Goal: Information Seeking & Learning: Learn about a topic

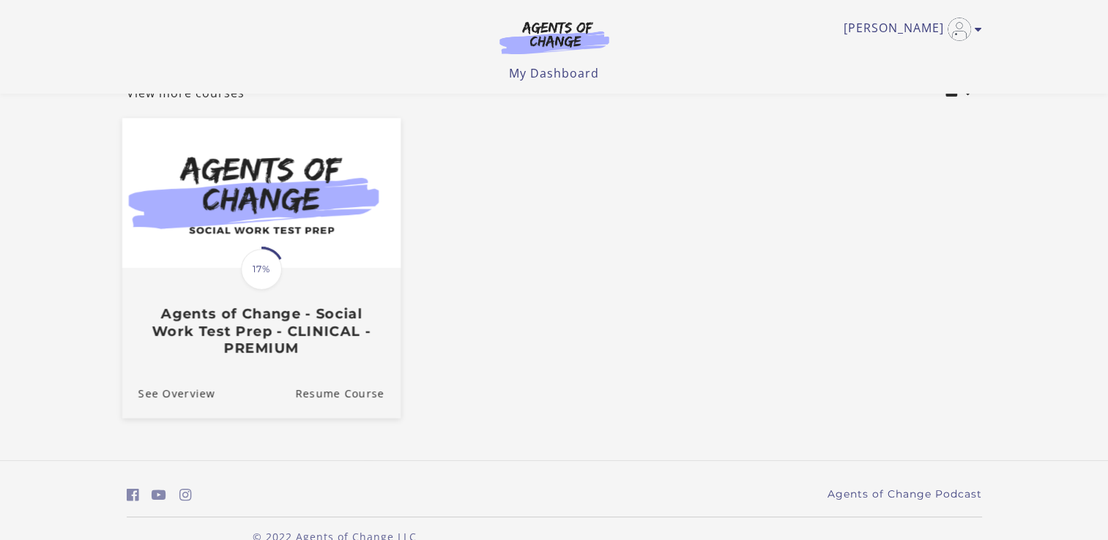
scroll to position [129, 0]
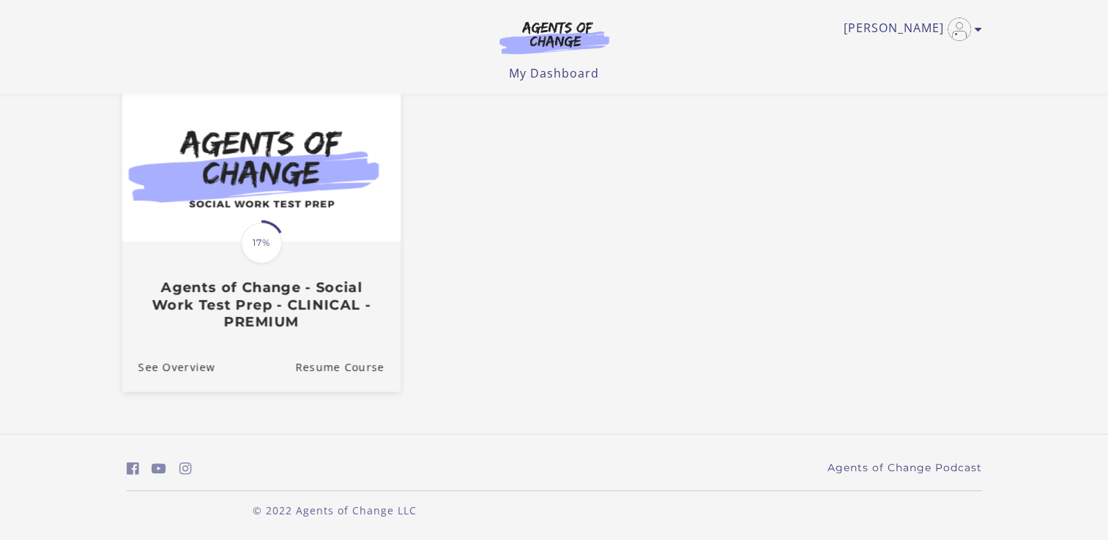
click at [268, 228] on span "17%" at bounding box center [261, 243] width 41 height 41
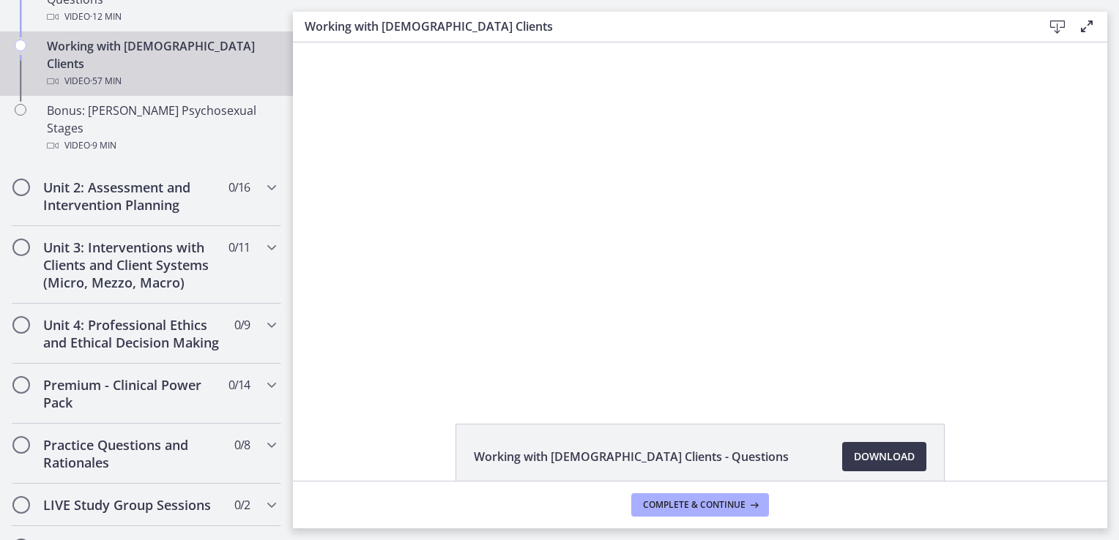
scroll to position [1098, 0]
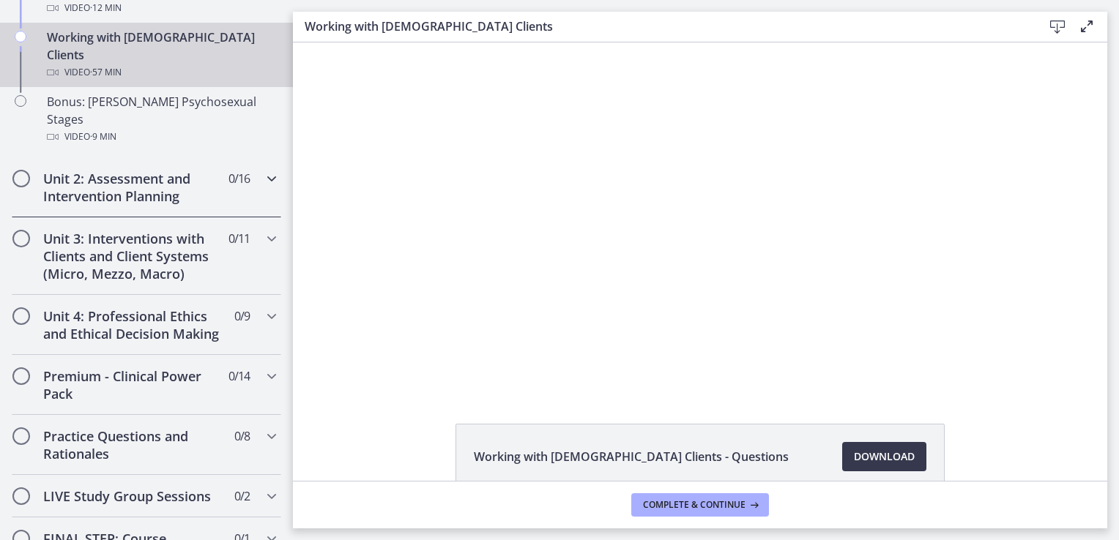
click at [117, 170] on h2 "Unit 2: Assessment and Intervention Planning" at bounding box center [132, 187] width 179 height 35
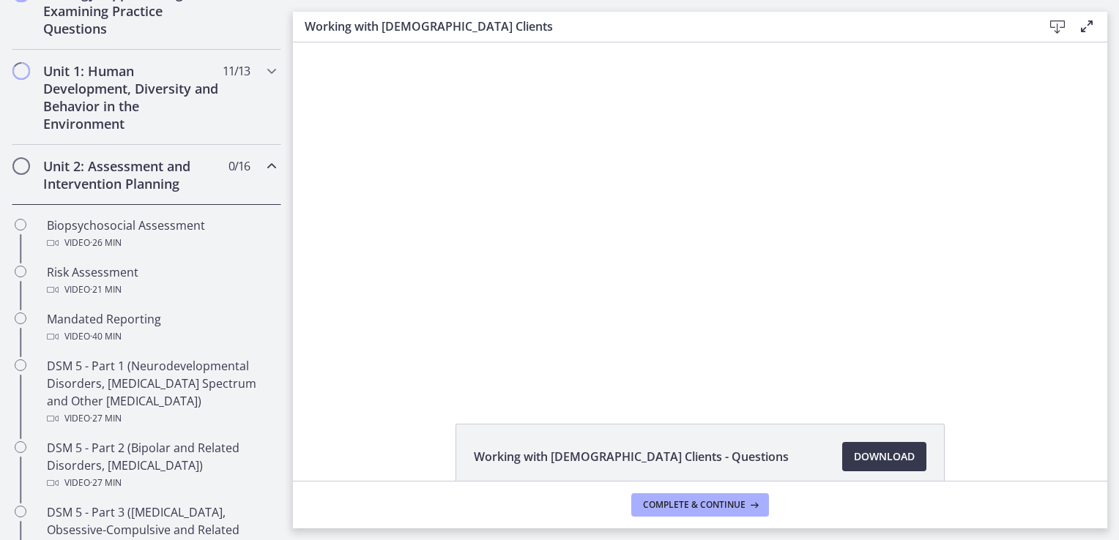
scroll to position [366, 0]
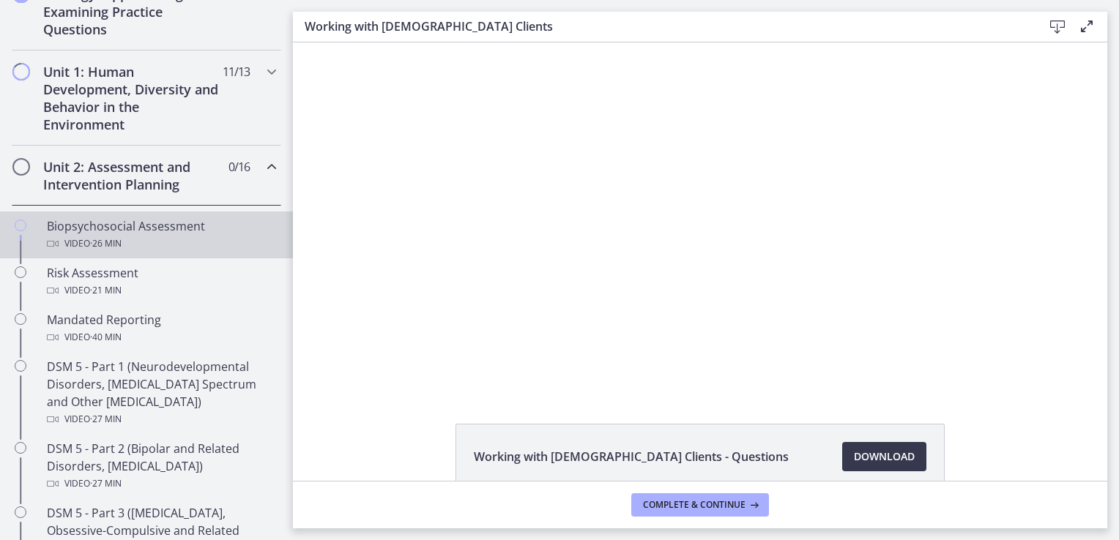
click at [172, 231] on div "Biopsychosocial Assessment Video · 26 min" at bounding box center [161, 234] width 228 height 35
click at [388, 429] on div "Biopsychosocial Assessment - Questions Download Opens in a new window" at bounding box center [700, 492] width 814 height 136
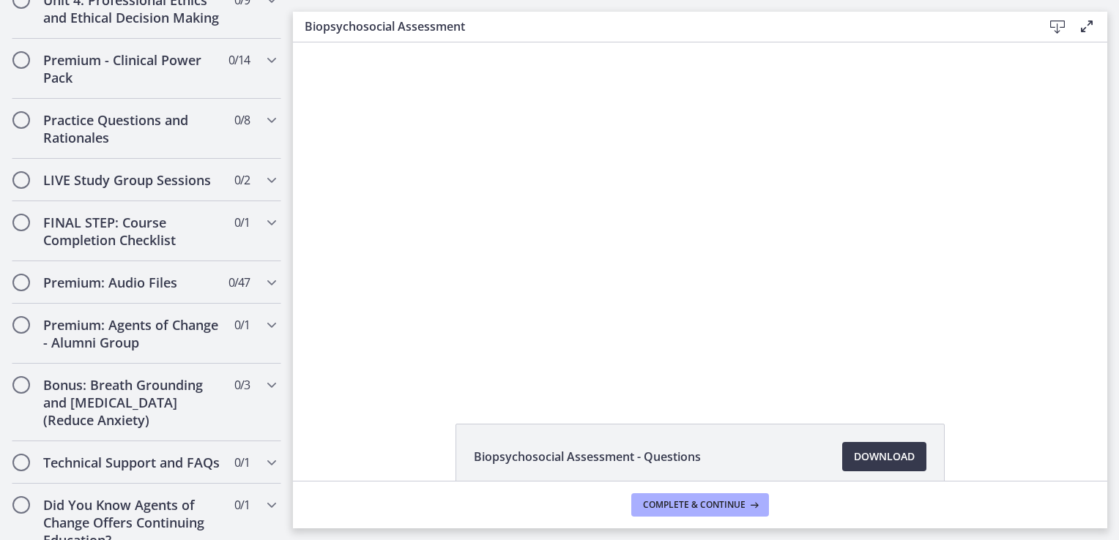
scroll to position [1611, 0]
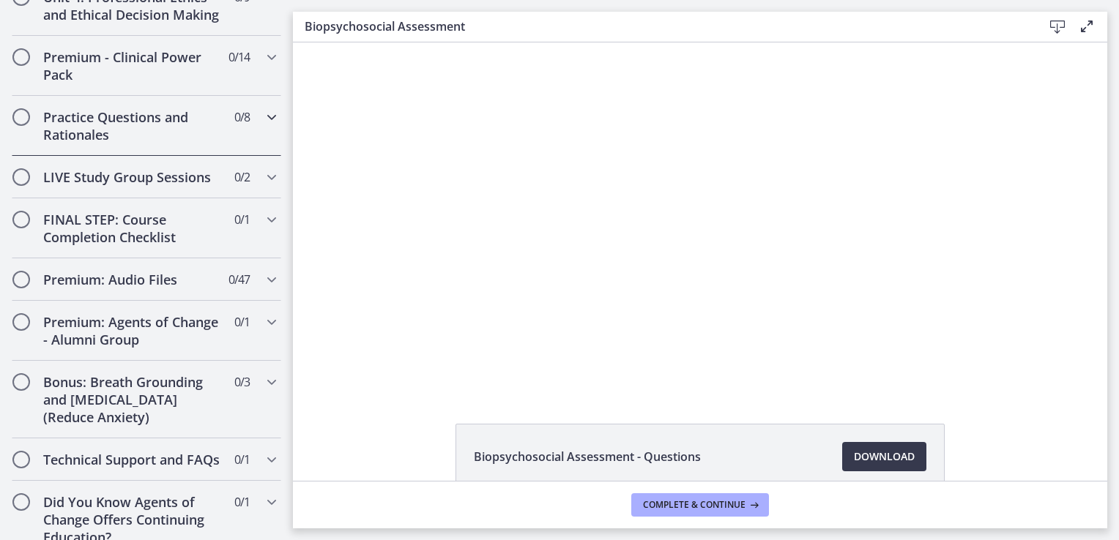
click at [265, 126] on icon "Chapters" at bounding box center [272, 117] width 18 height 18
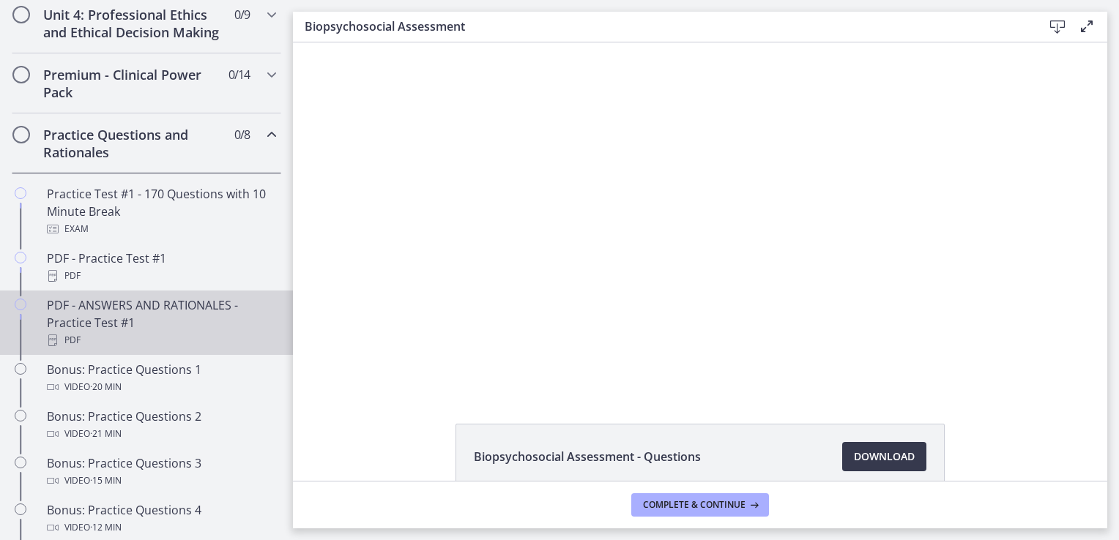
scroll to position [803, 0]
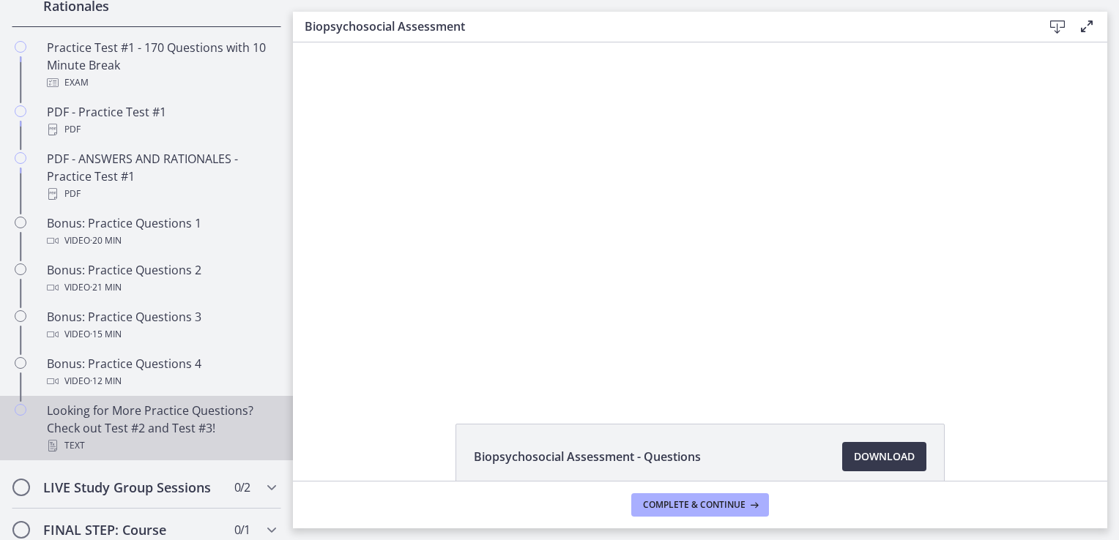
click at [189, 437] on div "Looking for More Practice Questions? Check out Test #2 and Test #3! Text" at bounding box center [161, 428] width 228 height 53
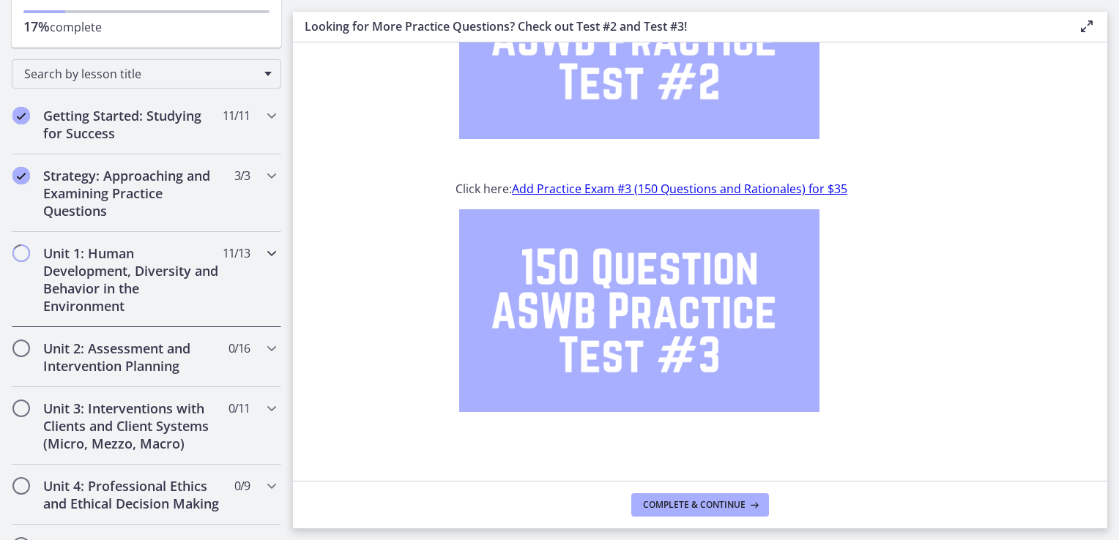
scroll to position [209, 0]
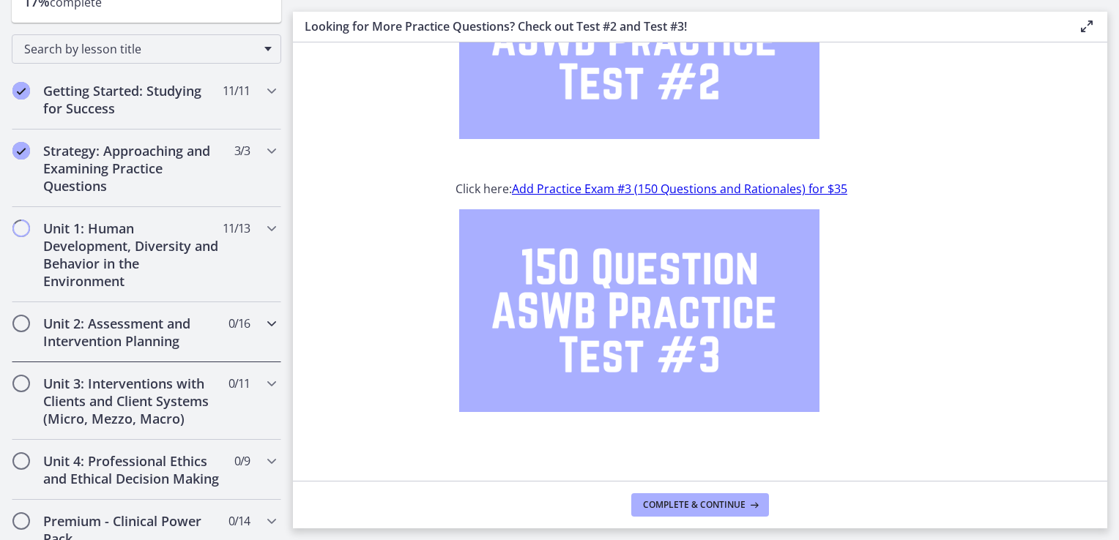
click at [245, 324] on div "Unit 2: Assessment and Intervention Planning 0 / 16 Completed" at bounding box center [146, 332] width 269 height 60
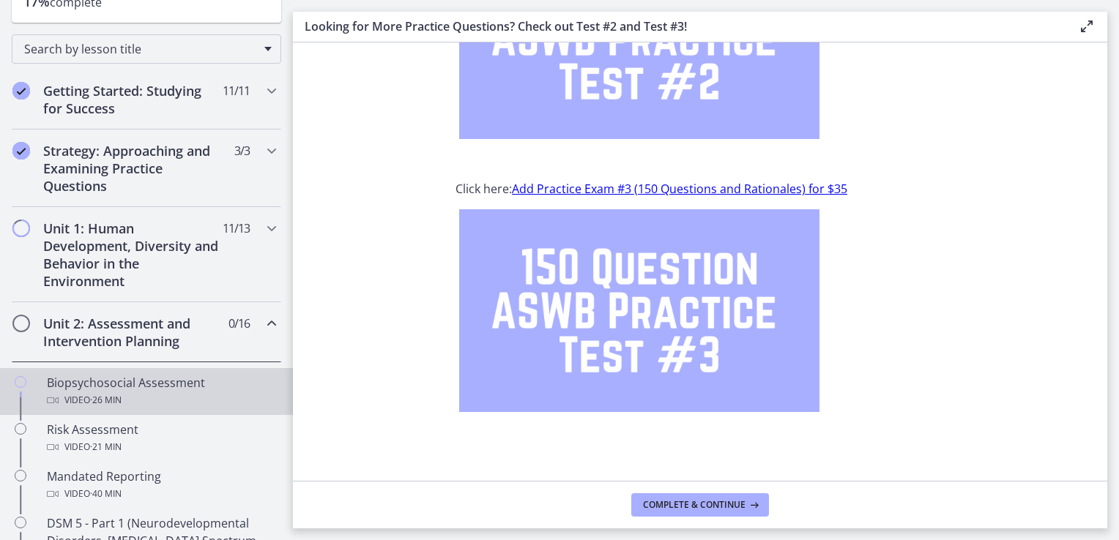
click at [158, 387] on div "Biopsychosocial Assessment Video · 26 min" at bounding box center [161, 391] width 228 height 35
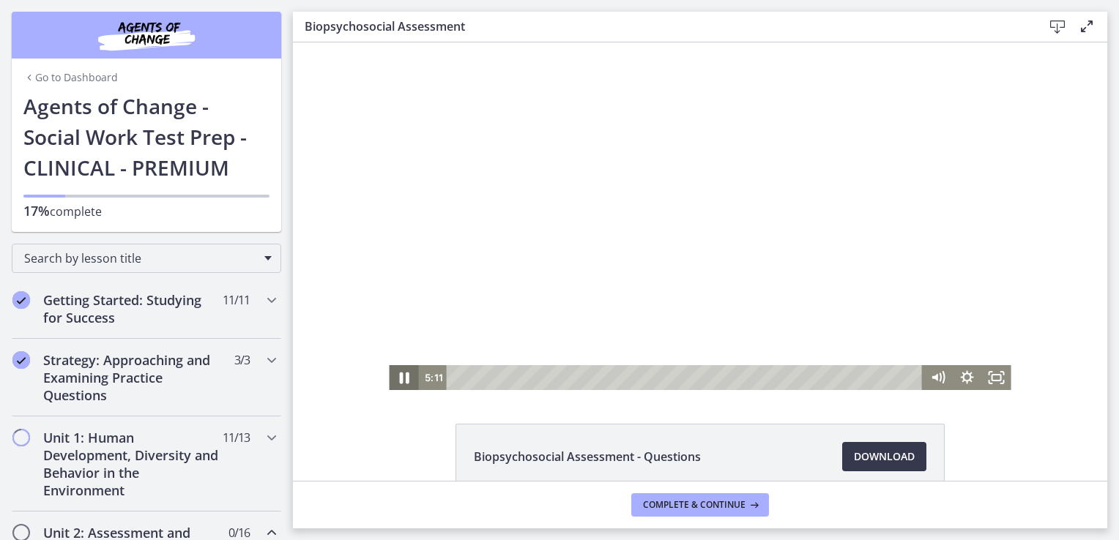
click at [399, 375] on icon "Pause" at bounding box center [404, 379] width 10 height 12
